Goal: Transaction & Acquisition: Purchase product/service

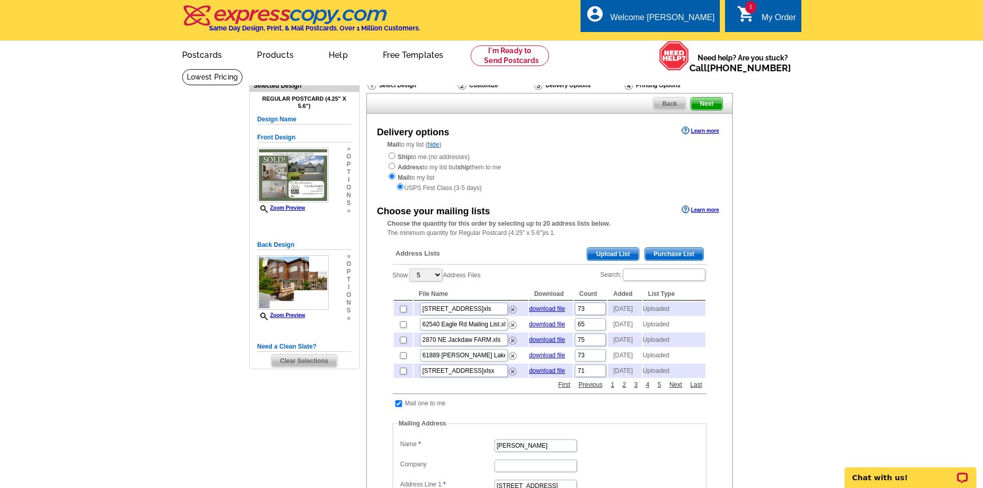
click at [612, 257] on span "Upload List" at bounding box center [612, 254] width 51 height 12
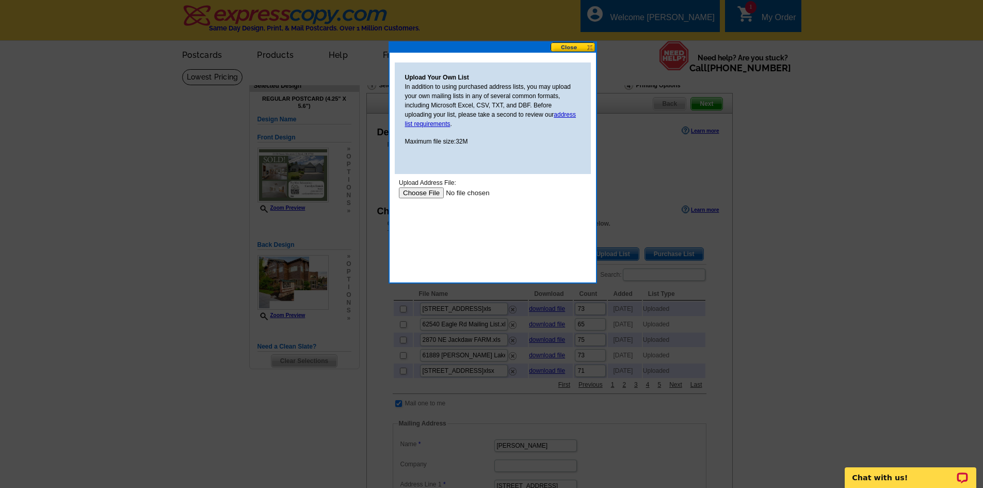
click at [431, 193] on input "file" at bounding box center [463, 192] width 131 height 11
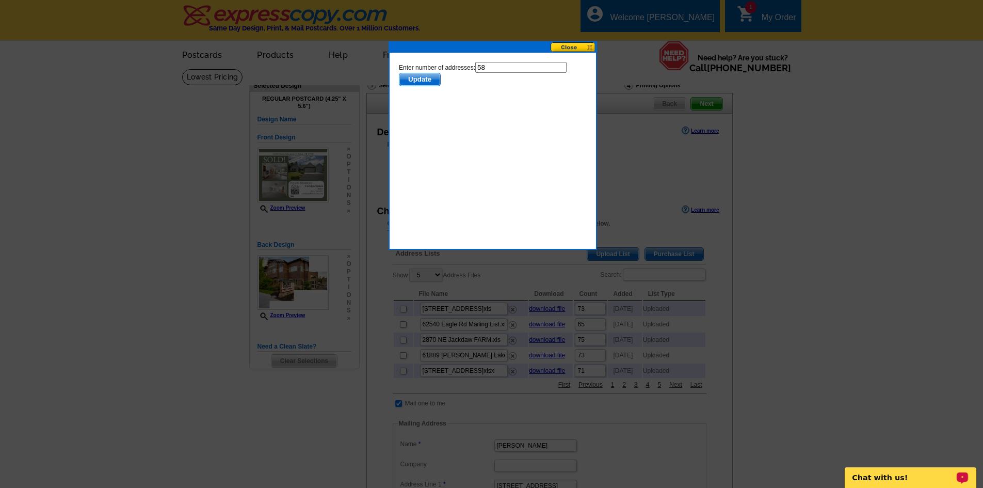
click at [498, 66] on input "58" at bounding box center [520, 67] width 91 height 11
type input "57"
click at [419, 82] on span "Update" at bounding box center [419, 79] width 41 height 12
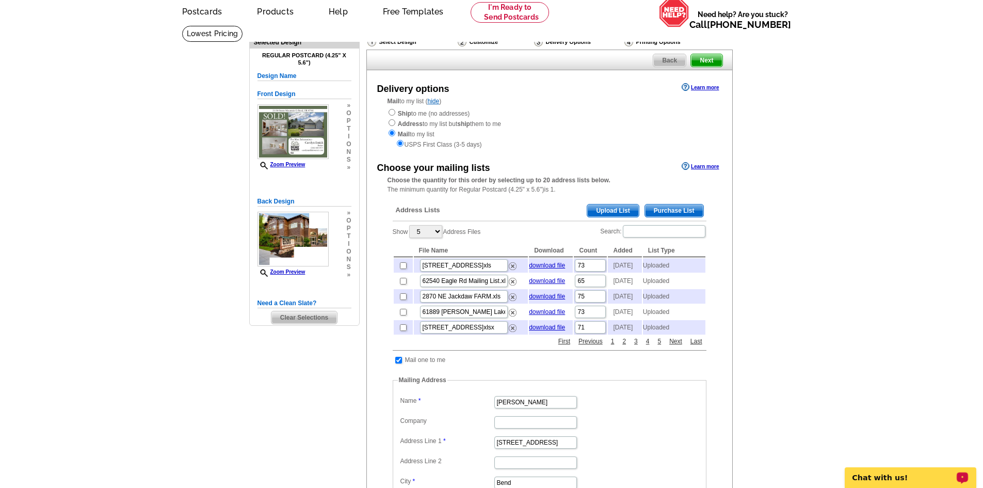
scroll to position [103, 0]
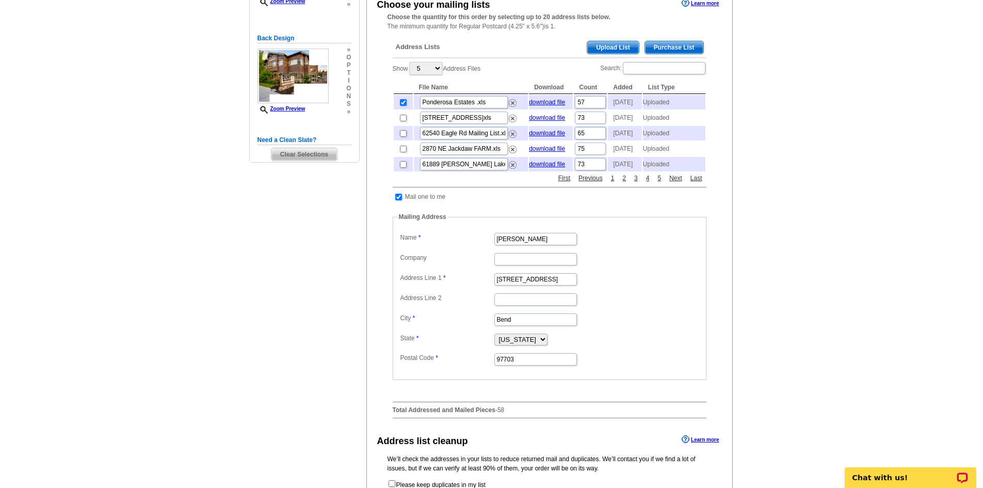
scroll to position [310, 0]
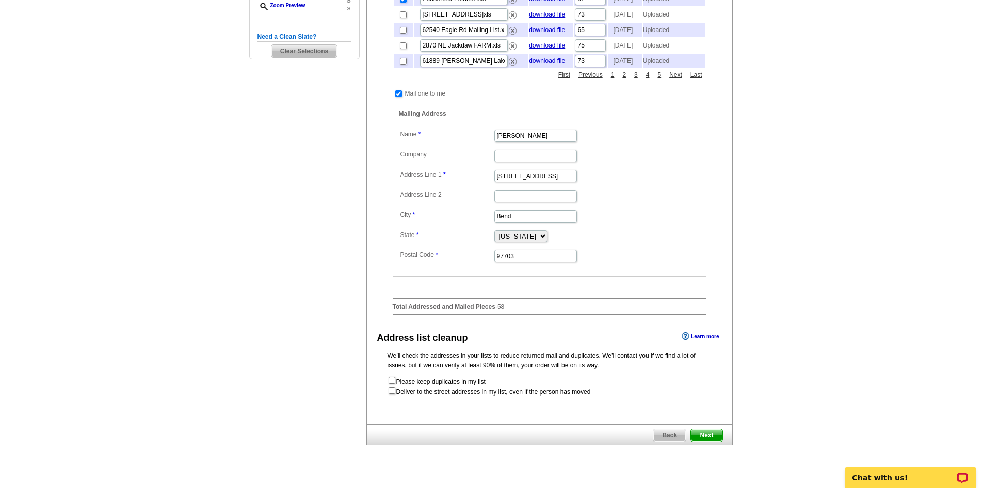
click at [714, 441] on span "Next" at bounding box center [706, 435] width 31 height 12
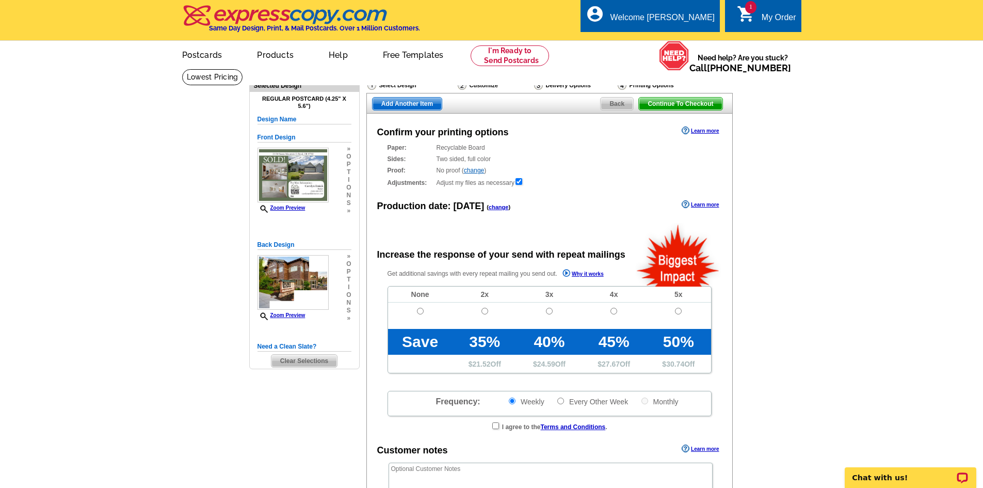
radio input "false"
click at [415, 311] on td at bounding box center [420, 315] width 64 height 26
click at [420, 311] on input "radio" at bounding box center [420, 311] width 7 height 7
radio input "true"
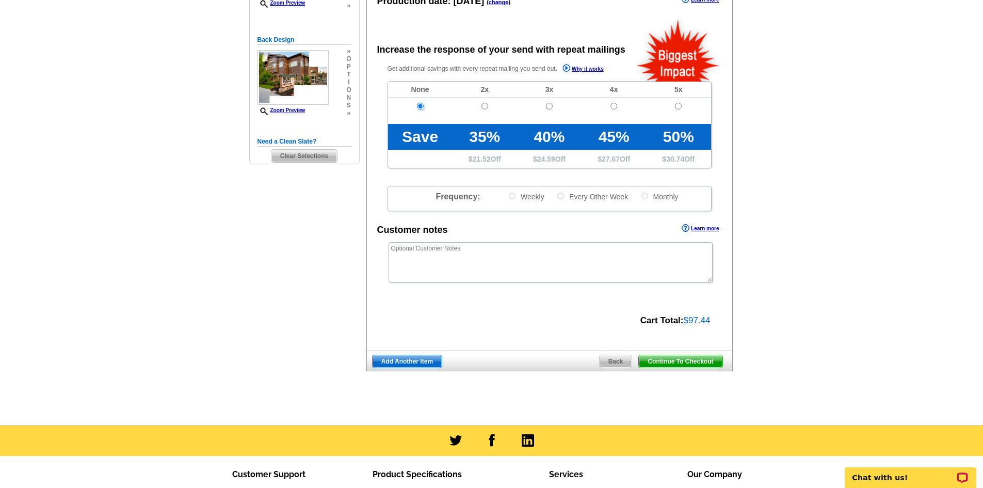
scroll to position [206, 0]
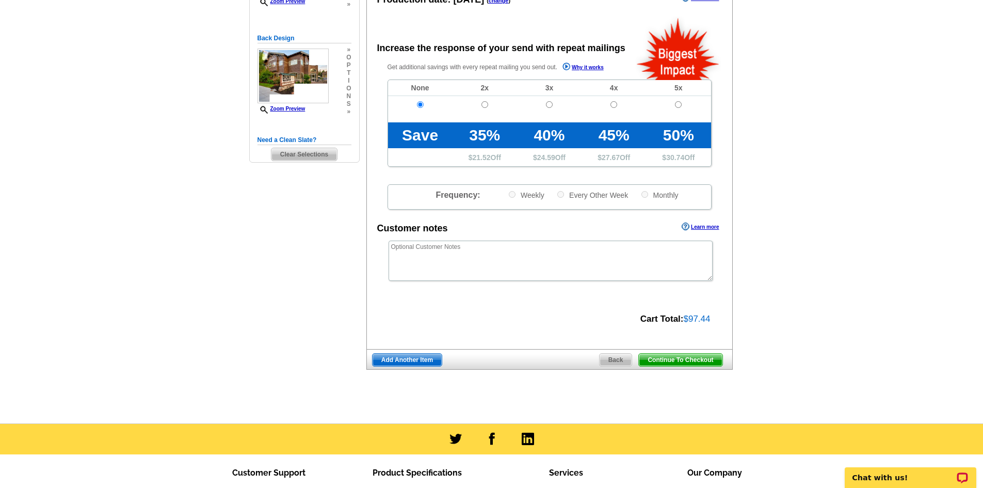
click at [695, 361] on span "Continue To Checkout" at bounding box center [680, 359] width 83 height 12
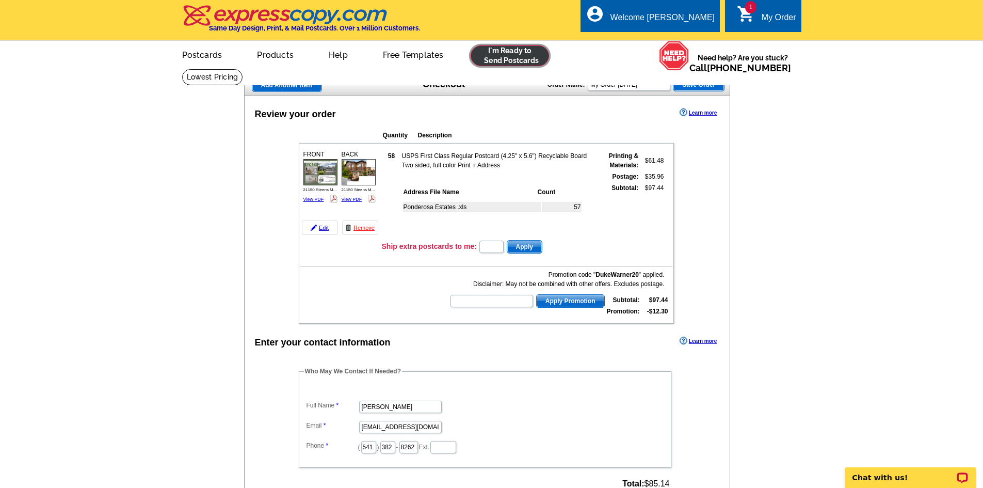
click at [511, 64] on link at bounding box center [510, 55] width 79 height 21
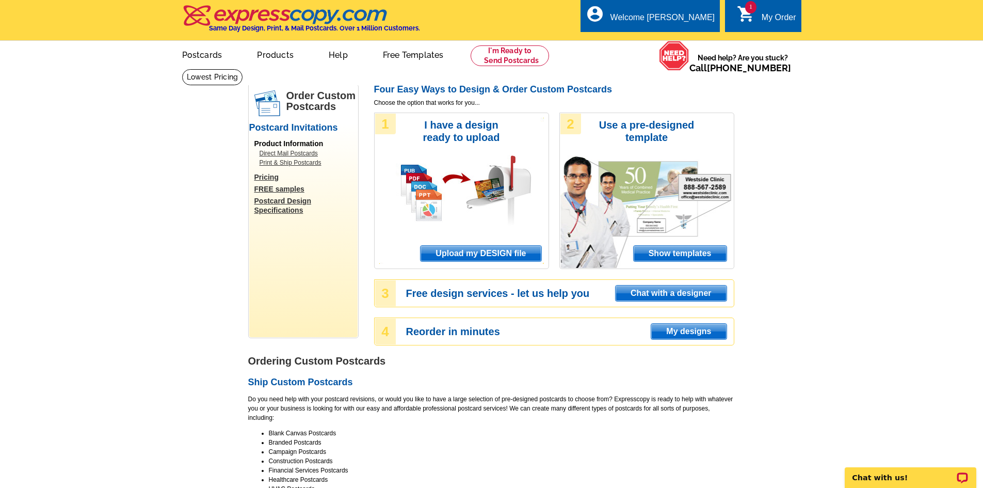
click at [522, 253] on span "Upload my DESIGN file" at bounding box center [481, 253] width 120 height 15
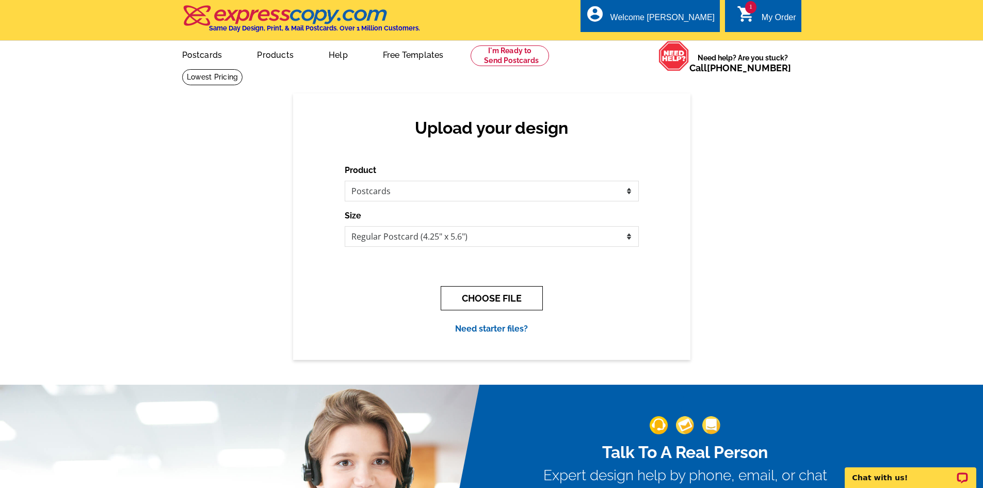
click at [492, 298] on button "CHOOSE FILE" at bounding box center [492, 298] width 102 height 24
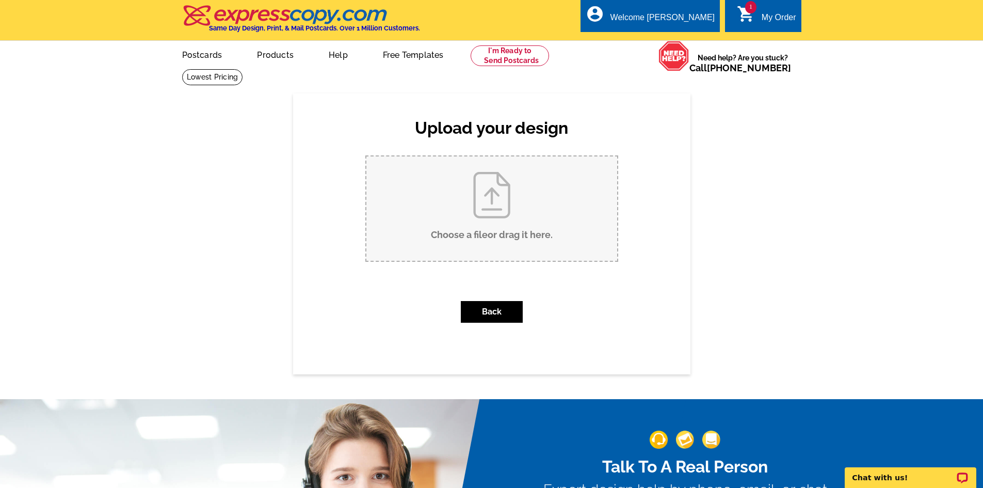
click at [501, 207] on input "Choose a file or drag it here ." at bounding box center [491, 208] width 251 height 104
type input "C:\fakepath\10681 Village Loop LISTED.pdf"
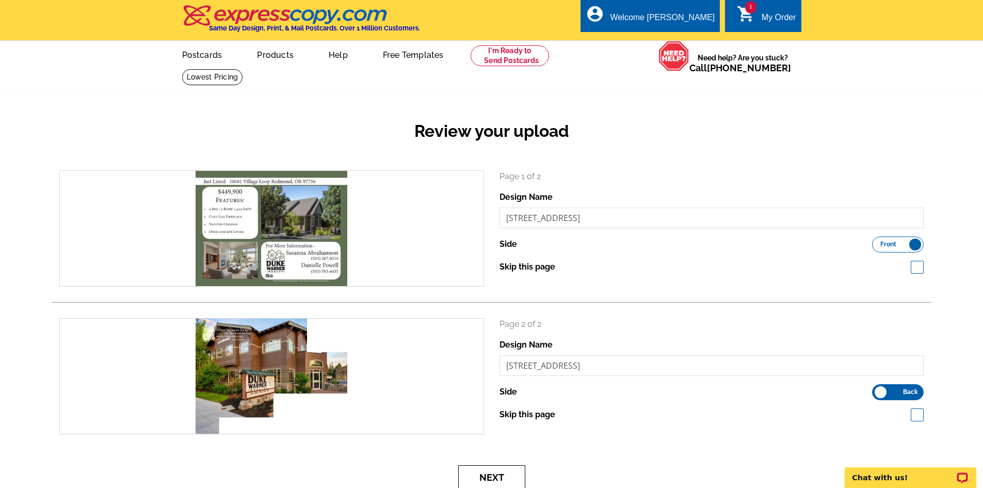
click at [492, 474] on button "Next" at bounding box center [491, 477] width 67 height 24
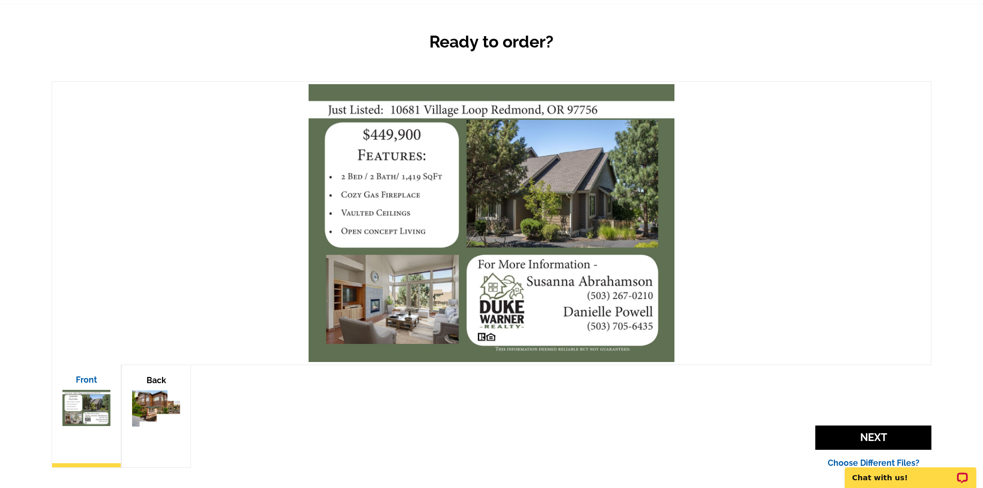
scroll to position [103, 0]
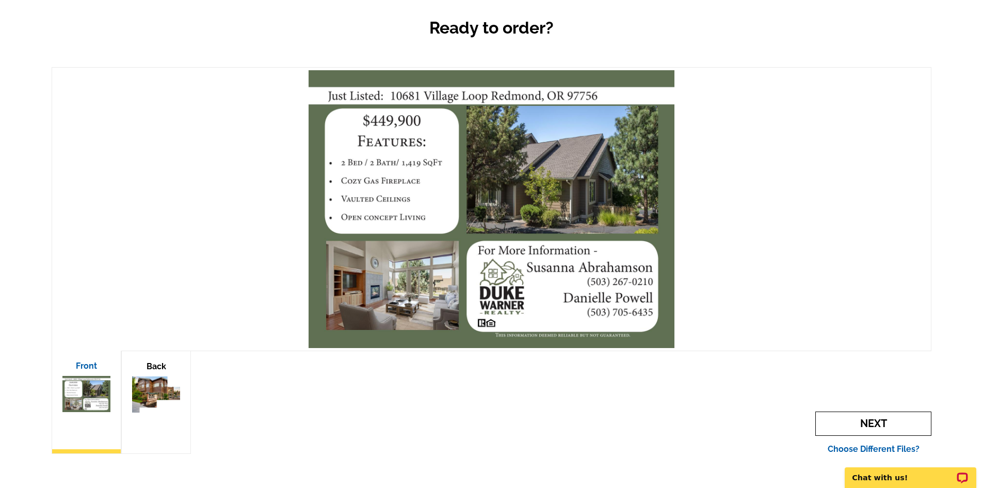
click at [845, 418] on span "Next" at bounding box center [873, 423] width 116 height 24
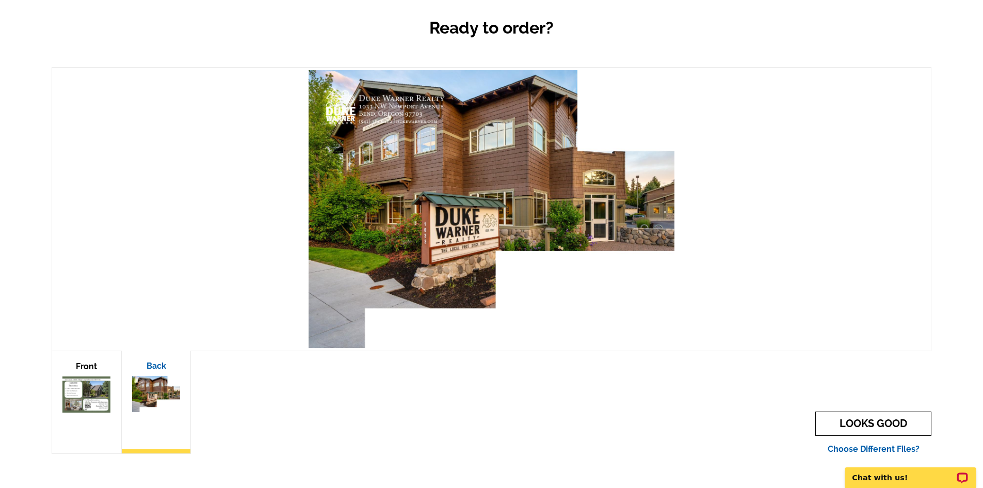
click at [892, 427] on link "LOOKS GOOD" at bounding box center [873, 423] width 116 height 24
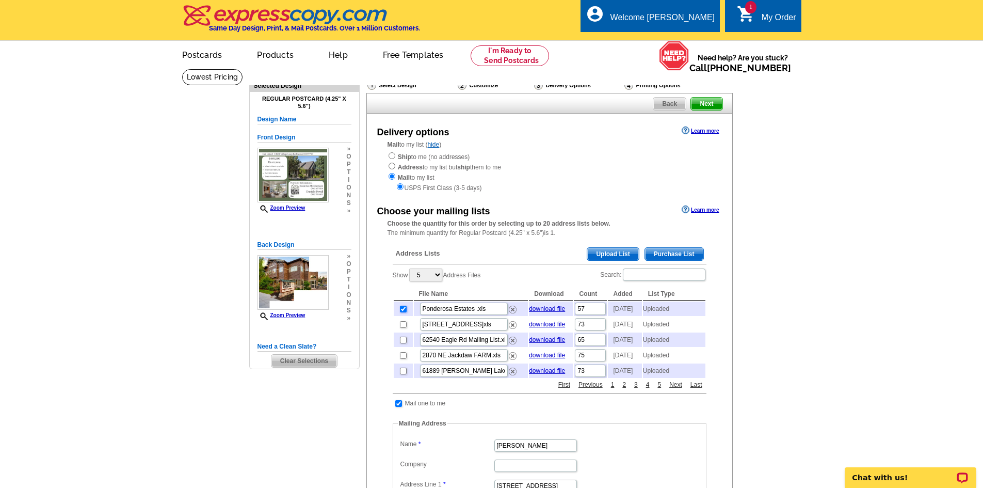
click at [403, 312] on input "checkbox" at bounding box center [403, 308] width 7 height 7
checkbox input "false"
click at [595, 259] on span "Upload List" at bounding box center [612, 254] width 51 height 12
